Goal: Task Accomplishment & Management: Manage account settings

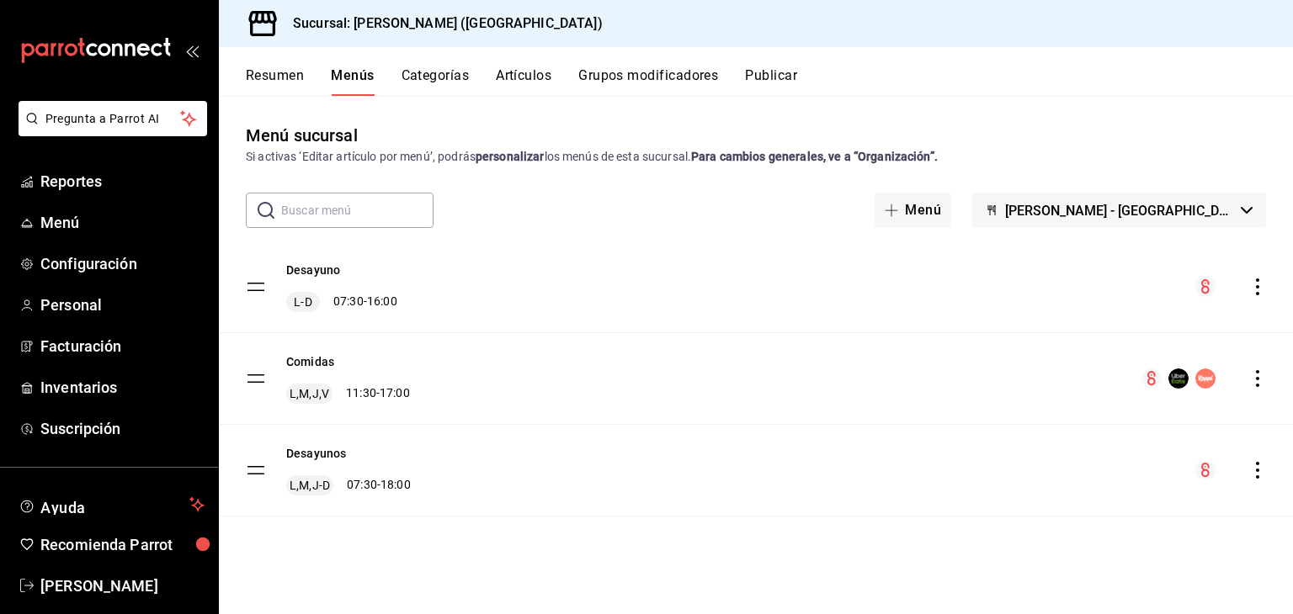
click at [1254, 388] on div "menu-maker-table" at bounding box center [1203, 379] width 125 height 20
click at [1257, 382] on icon "actions" at bounding box center [1257, 378] width 17 height 17
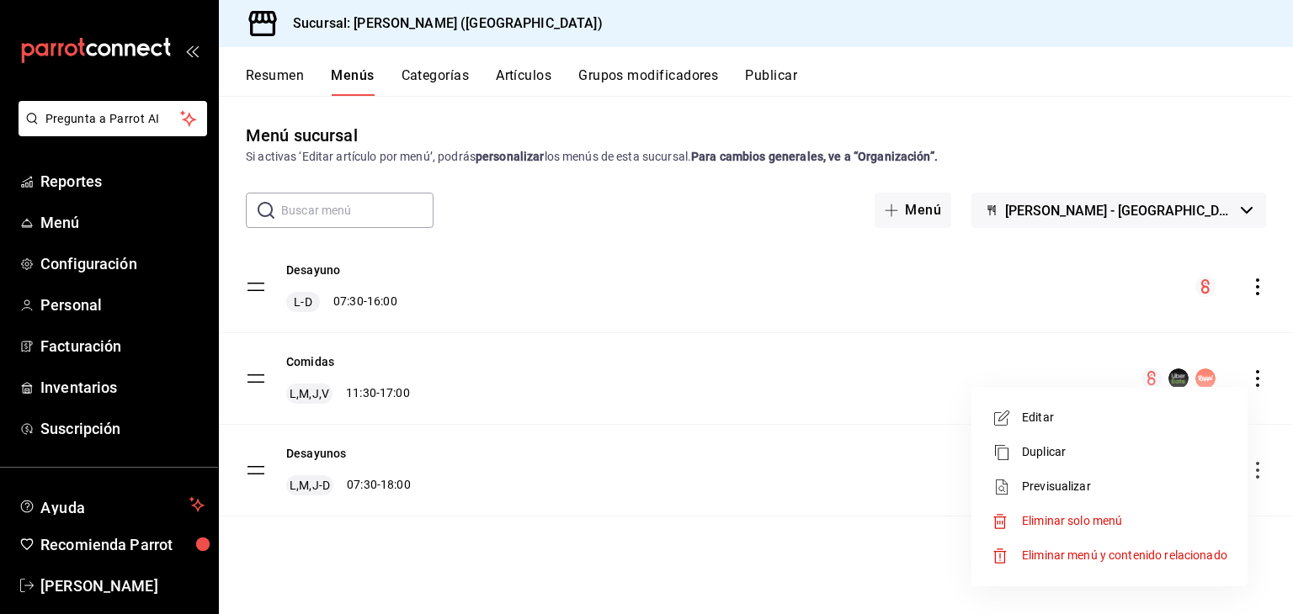
click at [1097, 408] on li "Editar" at bounding box center [1109, 418] width 263 height 35
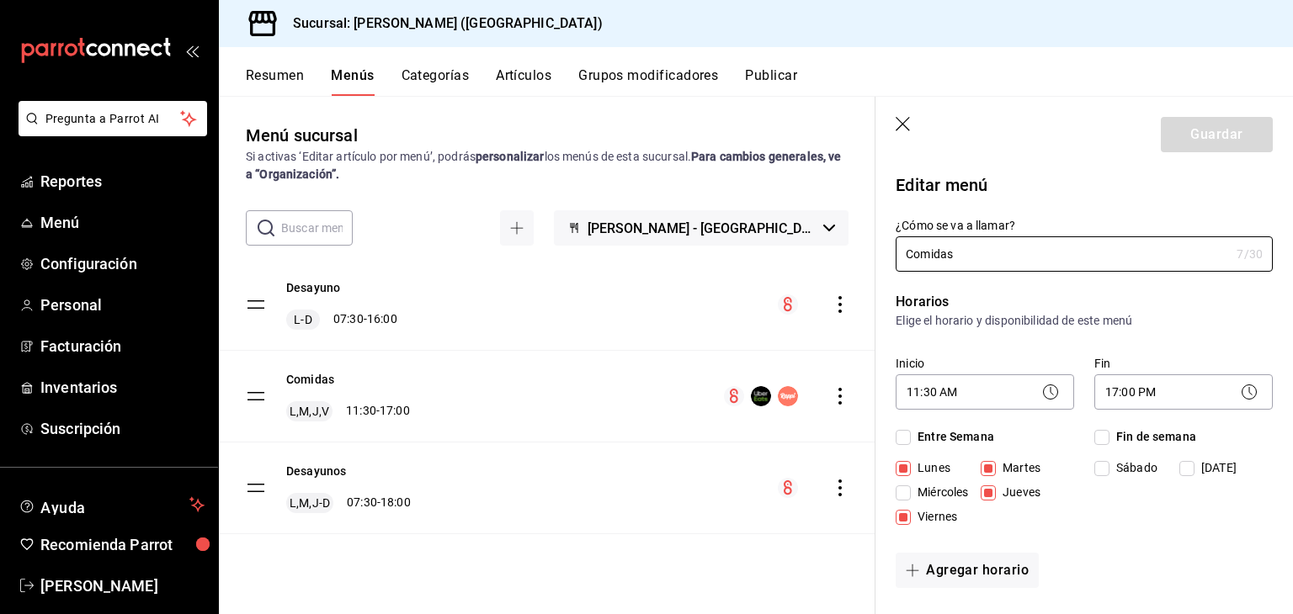
click at [924, 489] on span "Miércoles" at bounding box center [939, 493] width 57 height 18
click at [911, 489] on input "Miércoles" at bounding box center [902, 493] width 15 height 15
checkbox input "true"
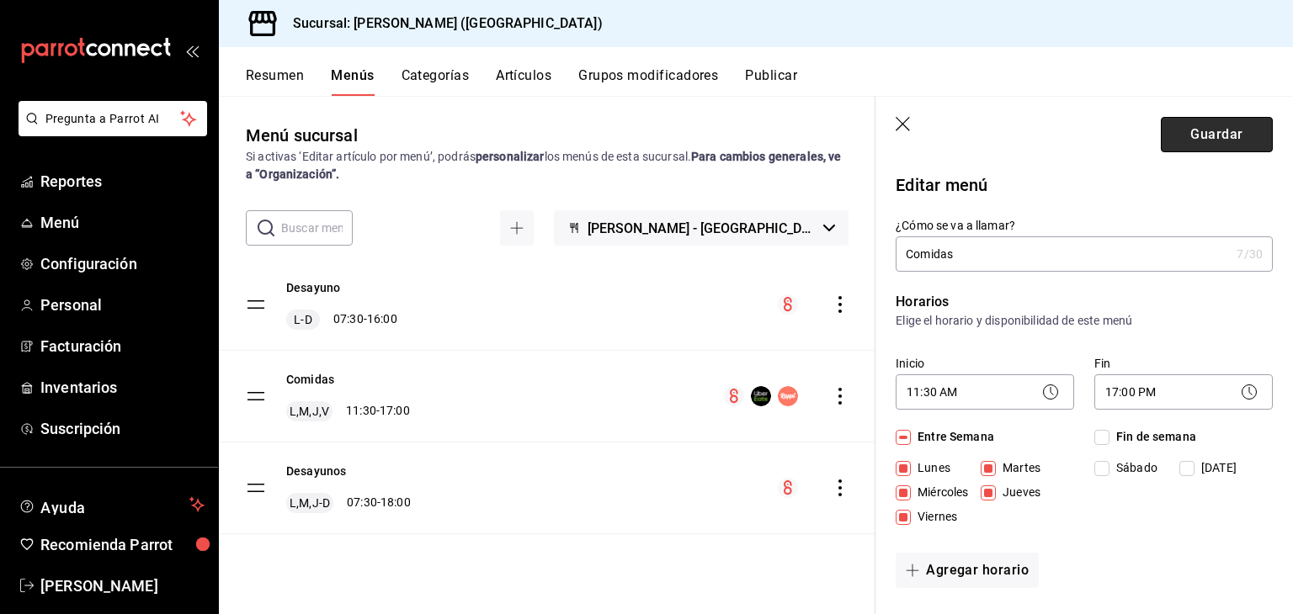
click at [1182, 129] on button "Guardar" at bounding box center [1216, 134] width 112 height 35
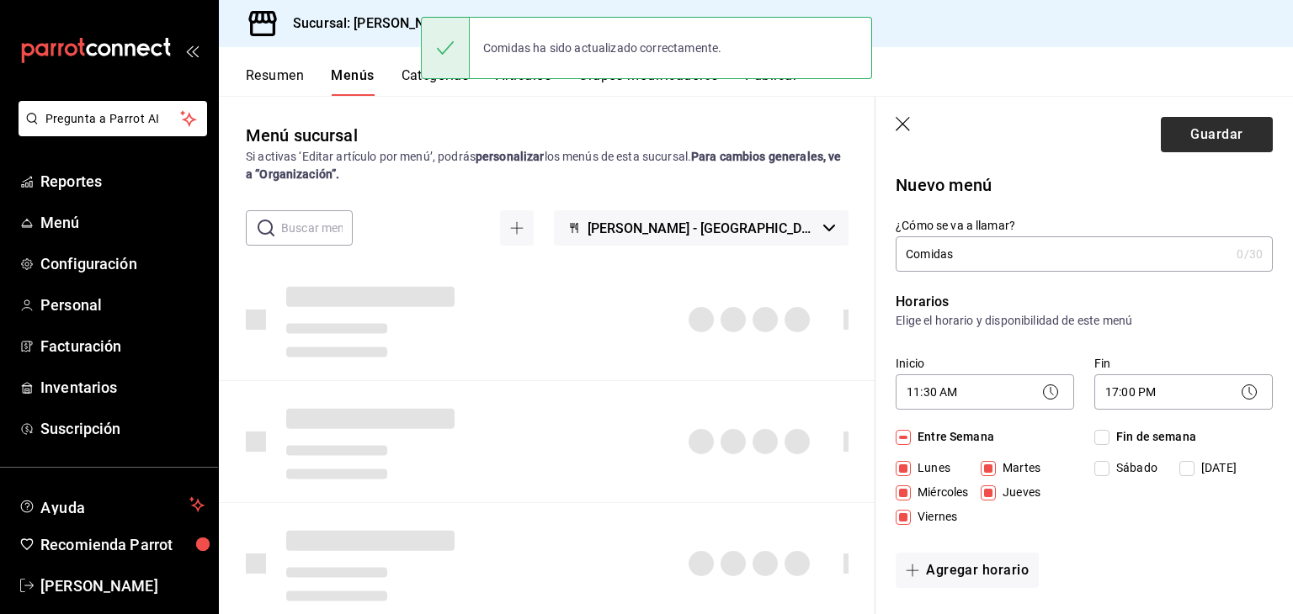
checkbox input "false"
type input "1758138762347"
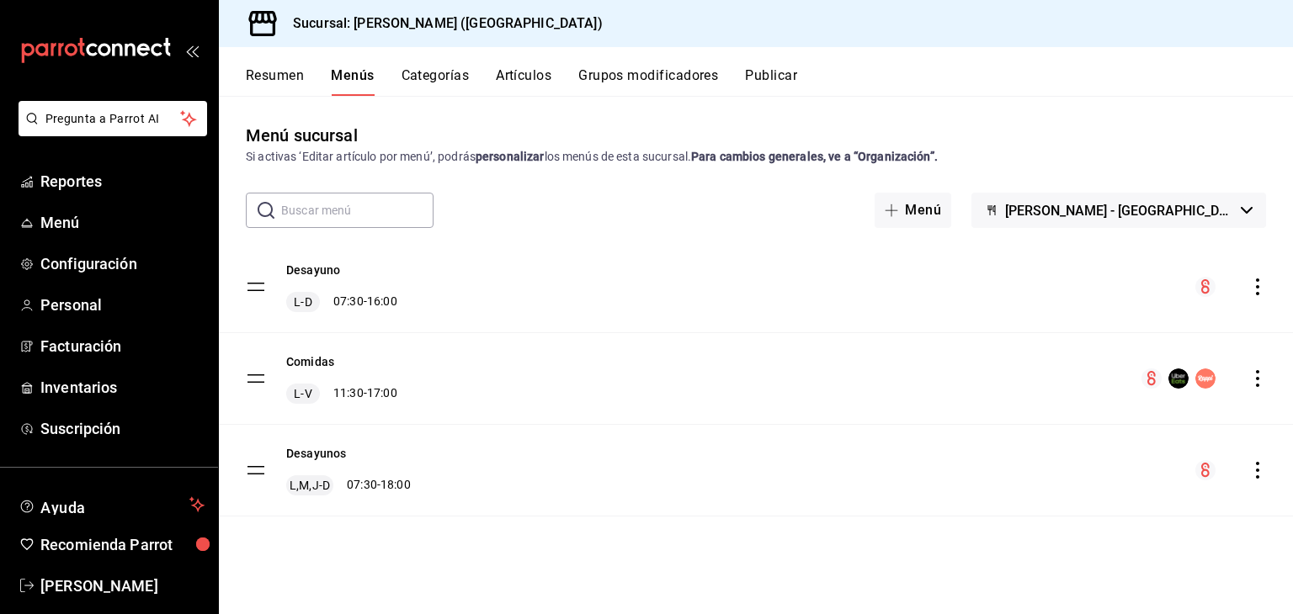
drag, startPoint x: 825, startPoint y: 132, endPoint x: 961, endPoint y: 72, distance: 149.2
click at [961, 72] on div "Resumen Menús Categorías Artículos Grupos modificadores Publicar Menú sucursal …" at bounding box center [756, 330] width 1074 height 567
click at [863, 79] on div "Resumen Menús Categorías Artículos Grupos modificadores Publicar" at bounding box center [769, 81] width 1047 height 29
click at [337, 357] on div "Comidas L-V 11:30 - 17:00" at bounding box center [341, 378] width 111 height 50
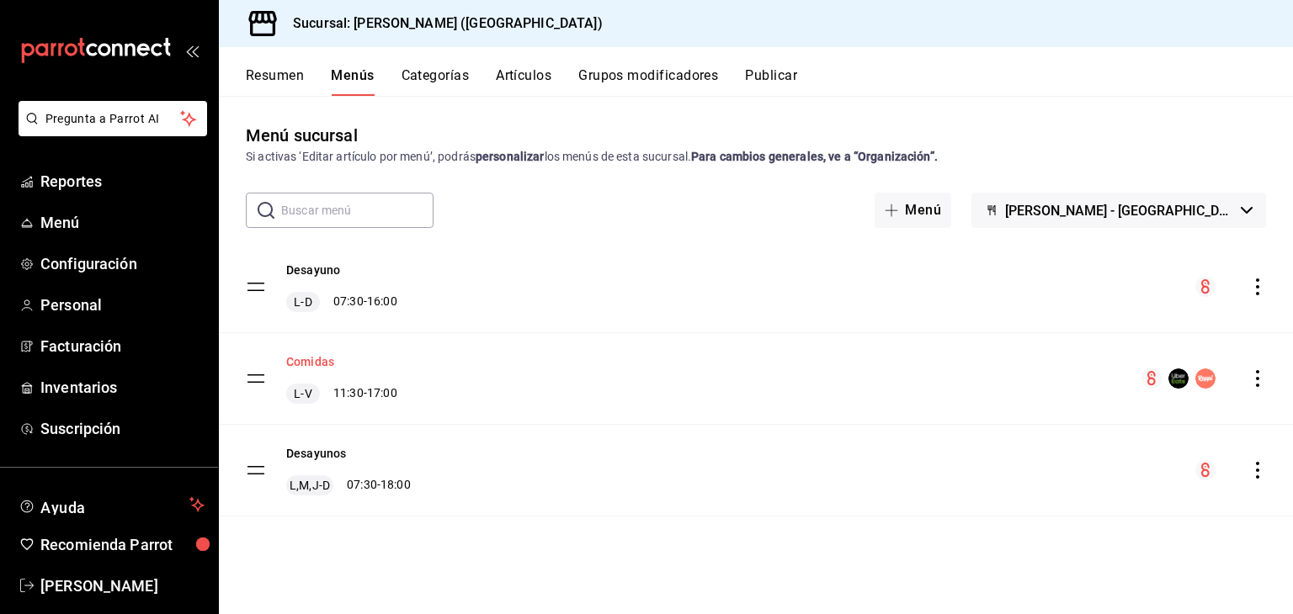
click at [320, 363] on button "Comidas" at bounding box center [310, 361] width 48 height 17
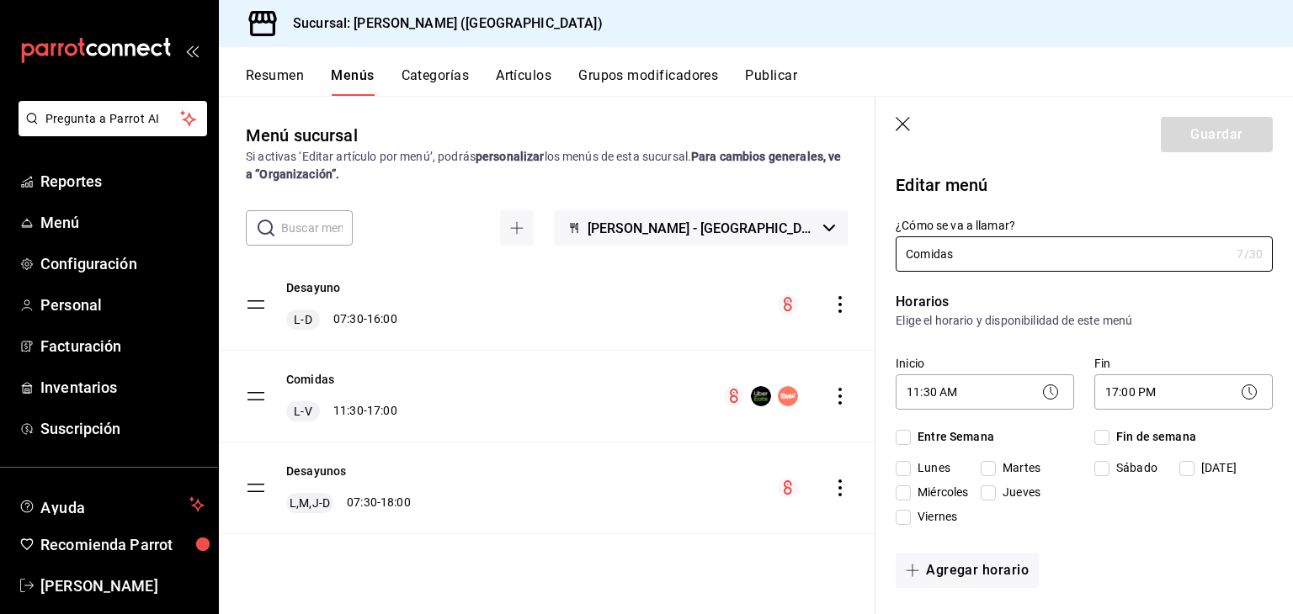
checkbox input "true"
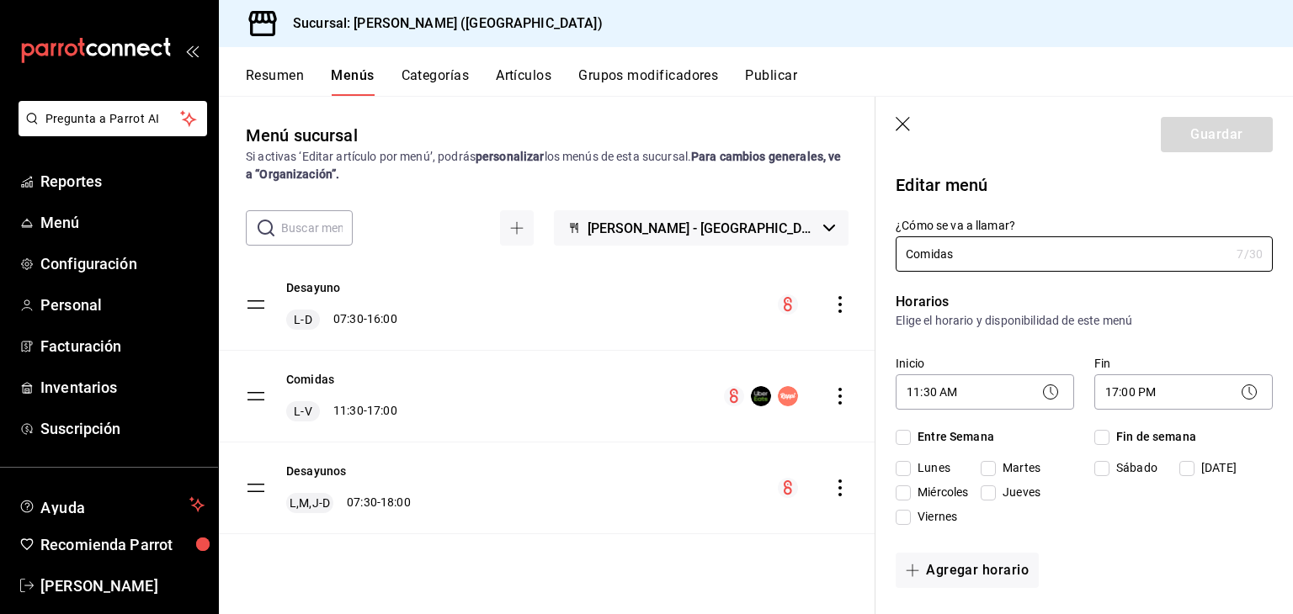
checkbox input "true"
click at [916, 91] on div "Resumen Menús Categorías Artículos Grupos modificadores Publicar" at bounding box center [769, 81] width 1047 height 29
click at [909, 117] on icon "button" at bounding box center [903, 125] width 17 height 17
checkbox input "false"
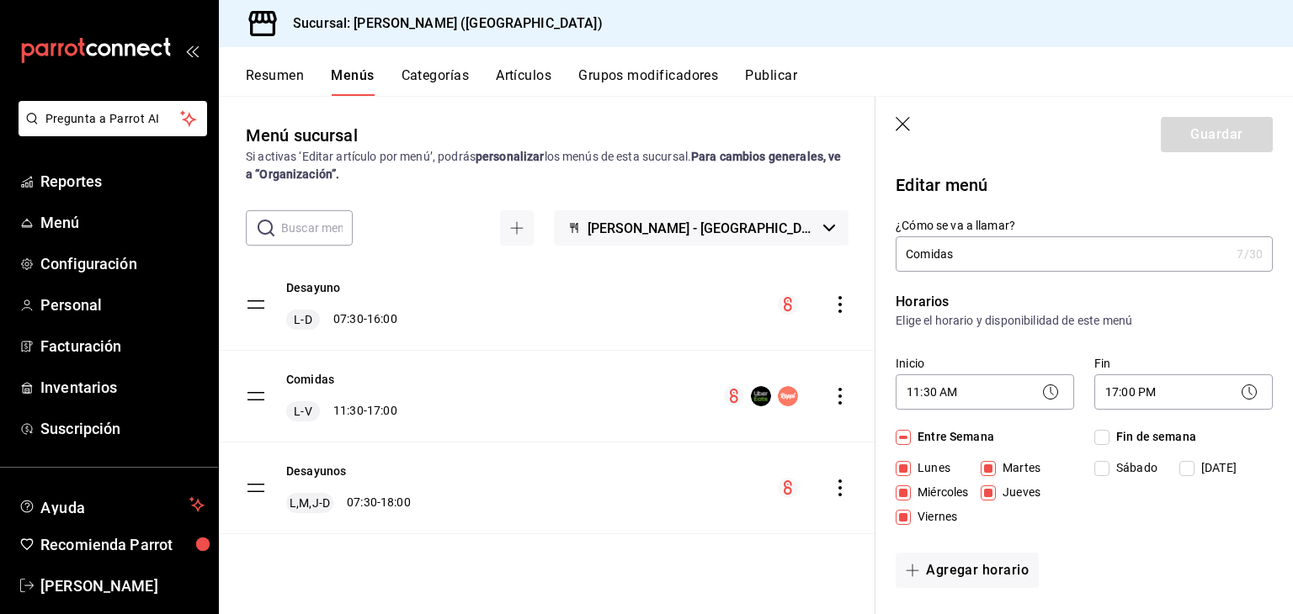
checkbox input "false"
type input "1758138786473"
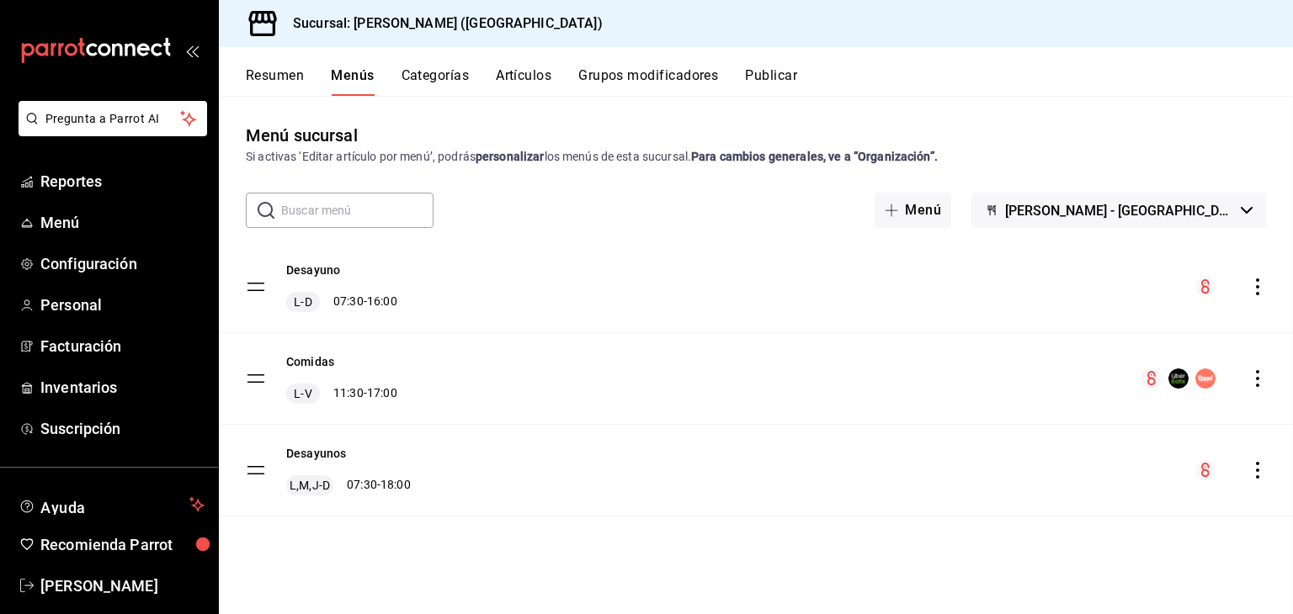
checkbox input "false"
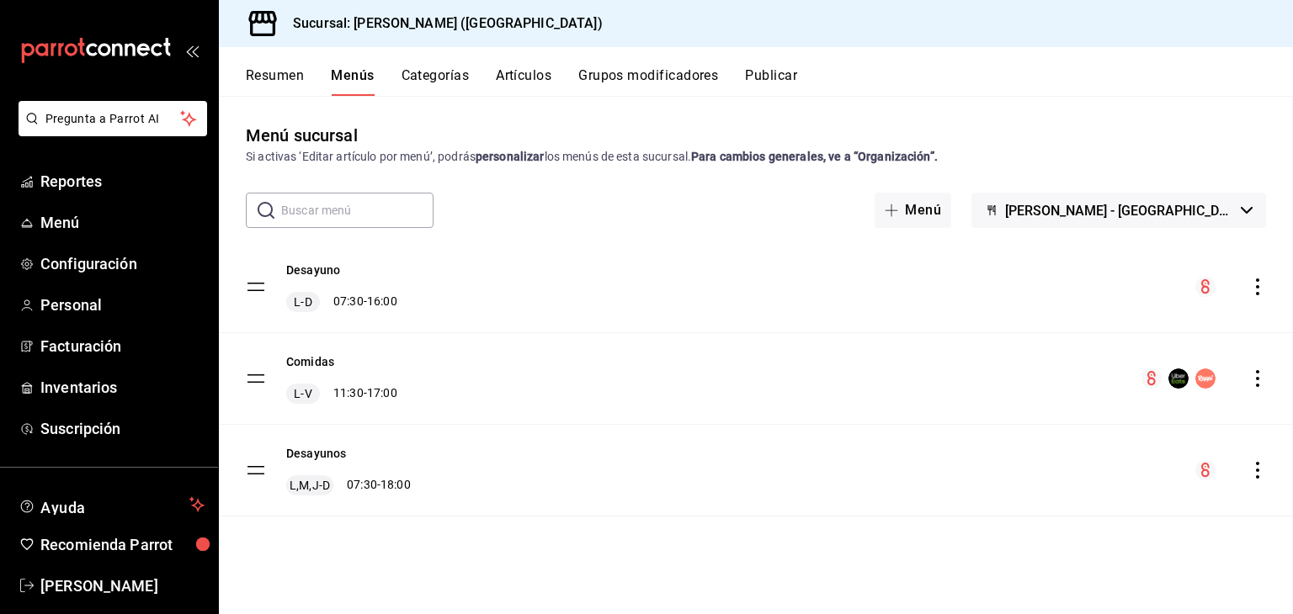
checkbox input "false"
click at [303, 445] on button "Desayunos" at bounding box center [316, 453] width 60 height 17
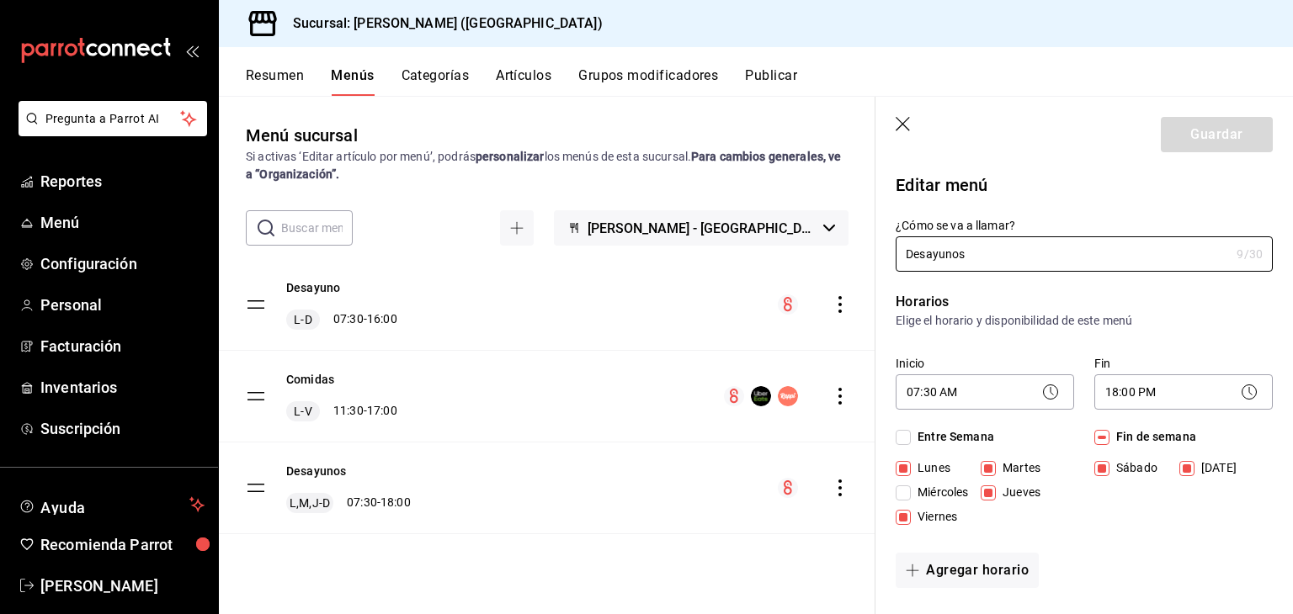
click at [920, 495] on span "Miércoles" at bounding box center [939, 493] width 57 height 18
click at [911, 495] on input "Miércoles" at bounding box center [902, 493] width 15 height 15
checkbox input "true"
click at [904, 120] on icon "button" at bounding box center [903, 125] width 17 height 17
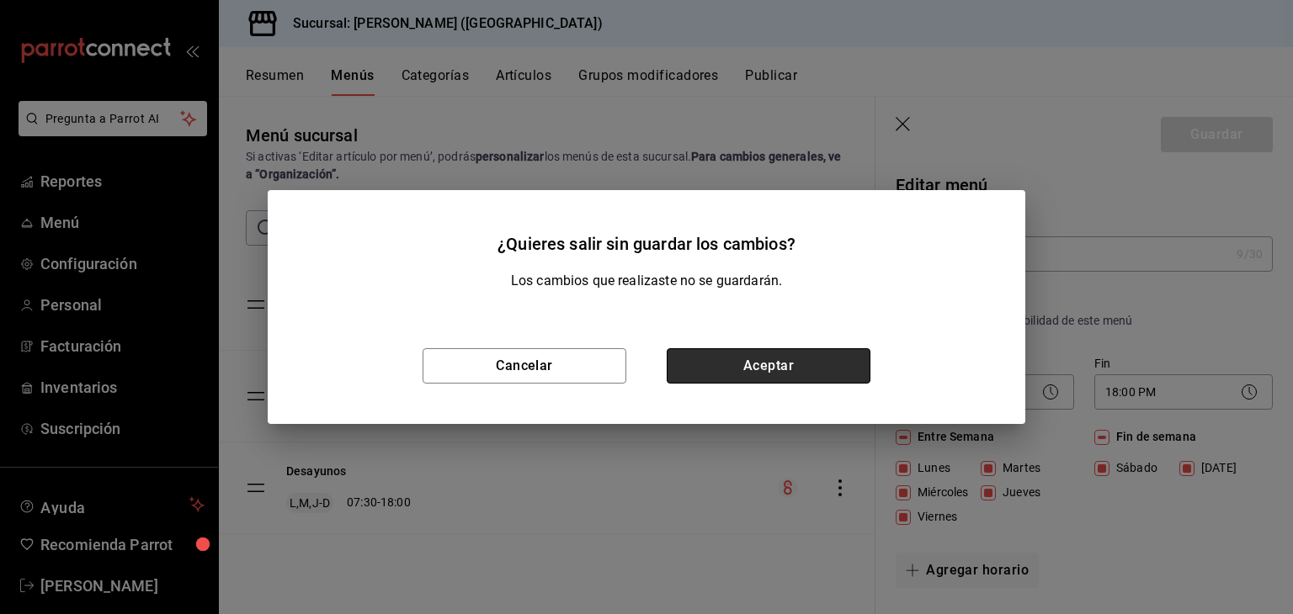
click at [748, 374] on button "Aceptar" at bounding box center [768, 365] width 204 height 35
checkbox input "false"
type input "1758139924087"
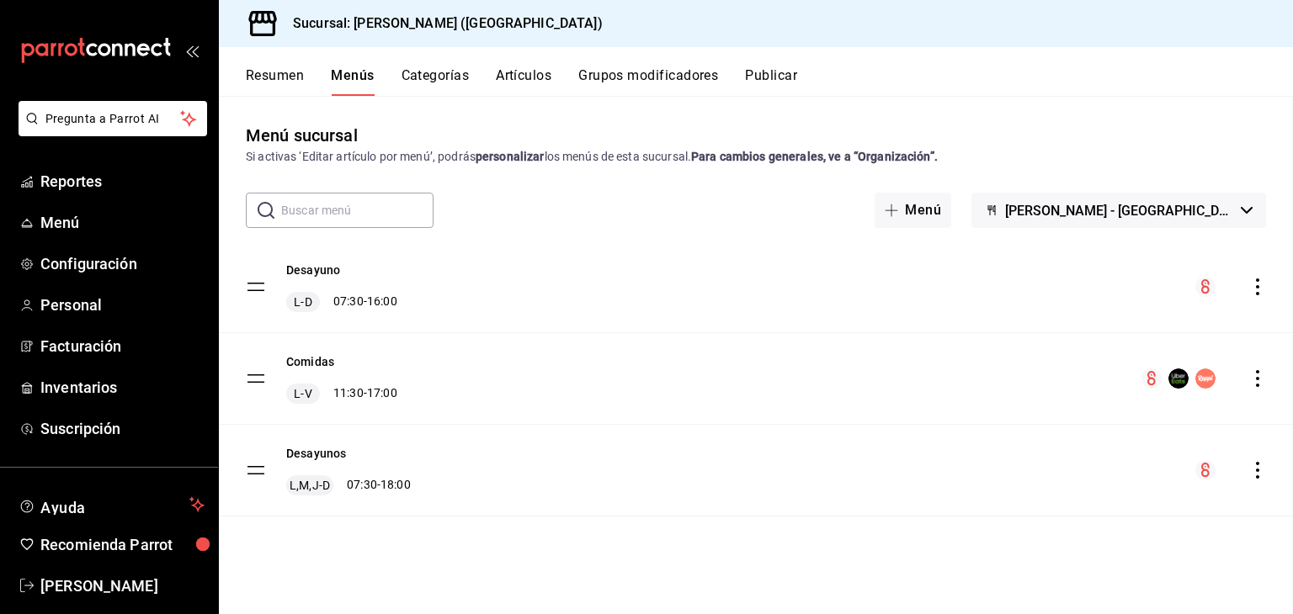
checkbox input "false"
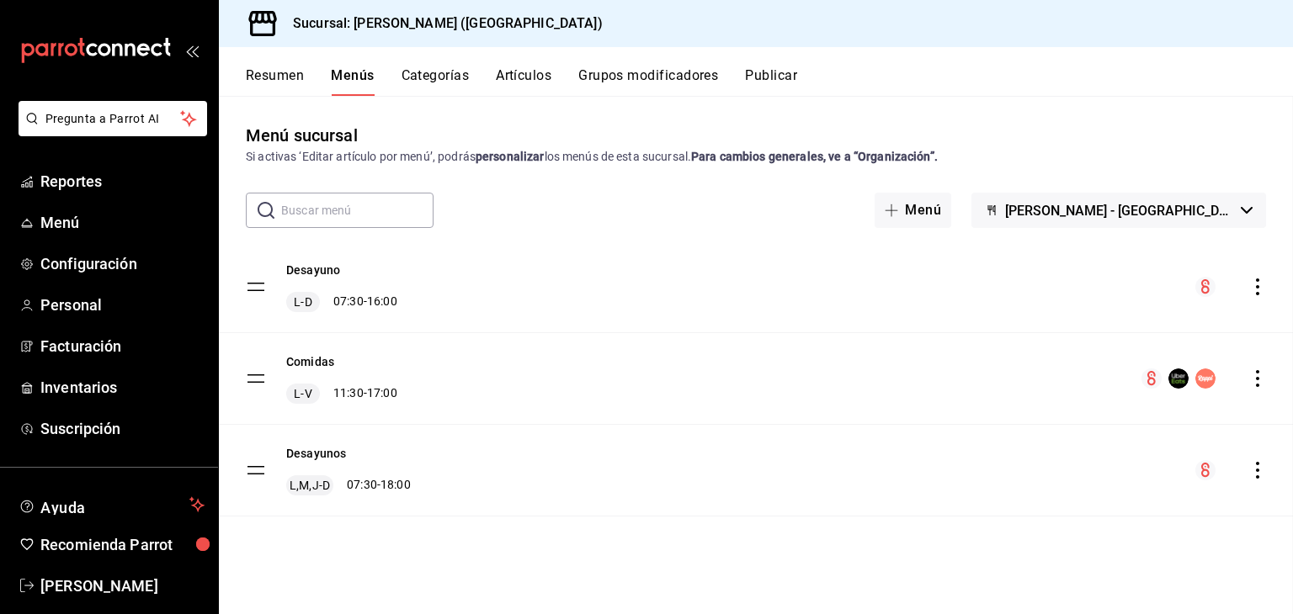
checkbox input "false"
